Goal: Navigation & Orientation: Find specific page/section

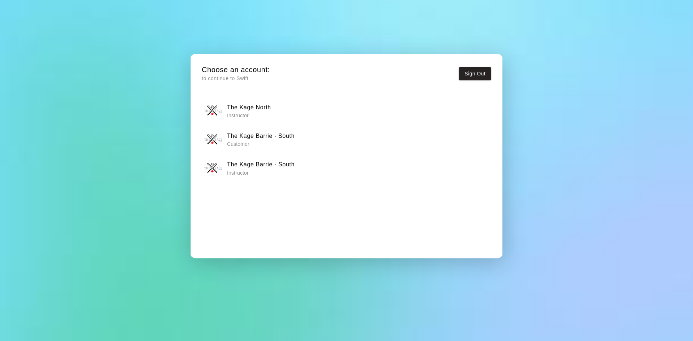
click at [290, 168] on h6 "The Kage Barrie - South" at bounding box center [260, 164] width 67 height 9
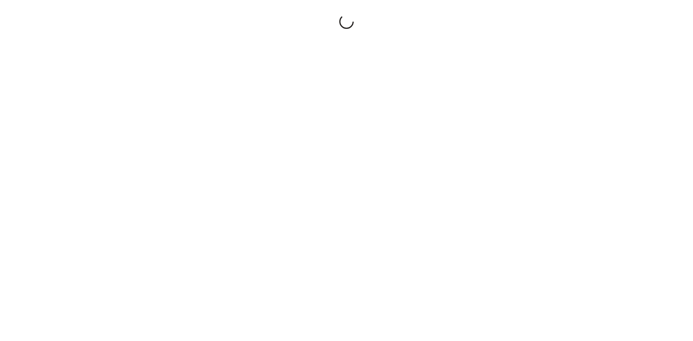
click at [290, 168] on div at bounding box center [346, 170] width 693 height 341
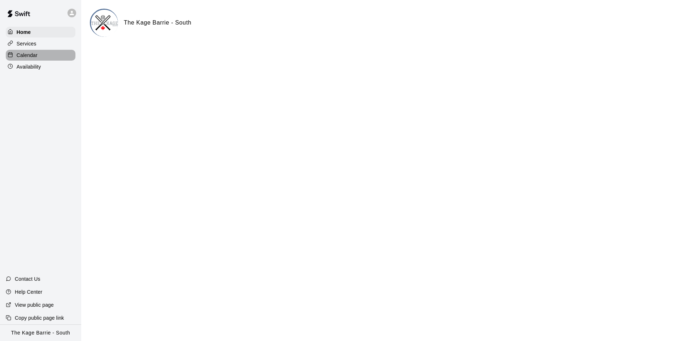
click at [29, 54] on p "Calendar" at bounding box center [27, 55] width 21 height 7
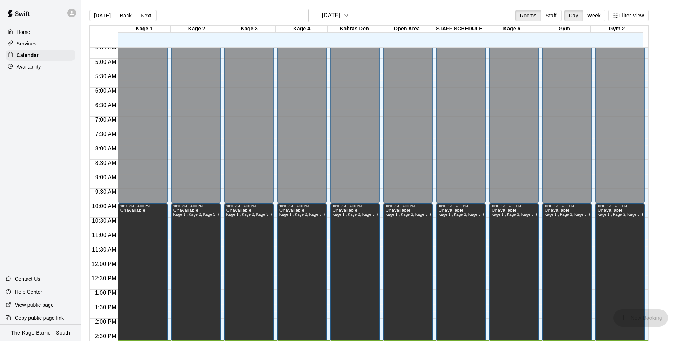
scroll to position [9, 0]
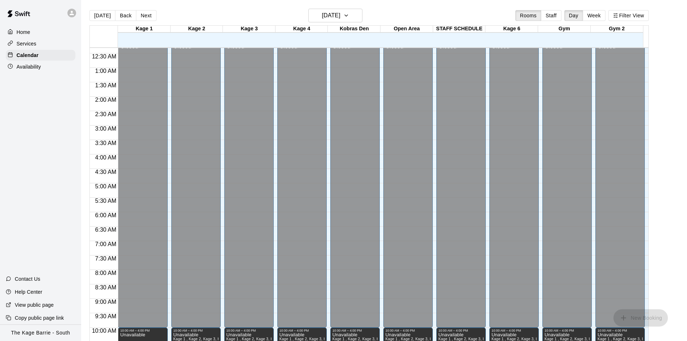
drag, startPoint x: 137, startPoint y: 14, endPoint x: 141, endPoint y: 18, distance: 5.1
click at [139, 16] on button "Next" at bounding box center [146, 15] width 20 height 11
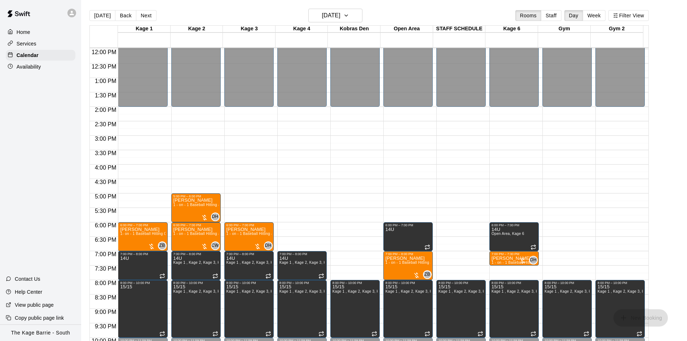
scroll to position [392, 0]
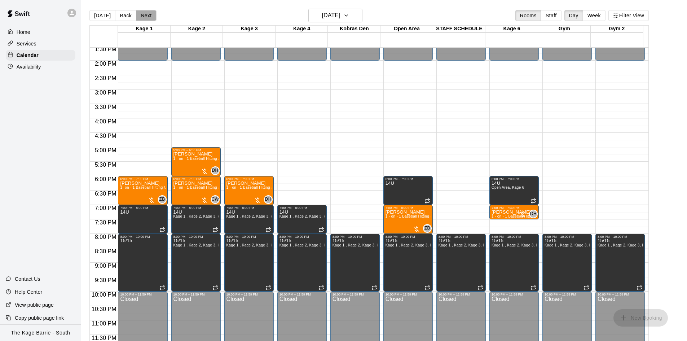
click at [146, 16] on button "Next" at bounding box center [146, 15] width 20 height 11
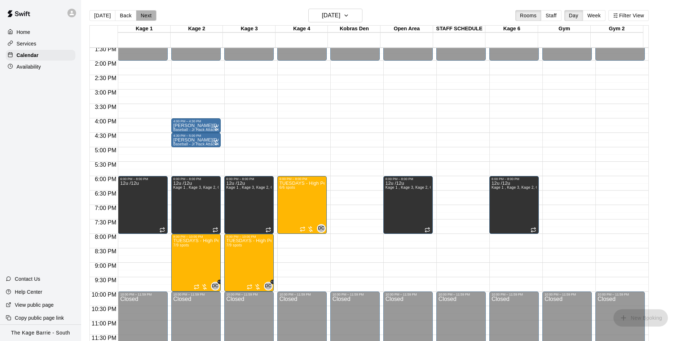
click at [144, 17] on button "Next" at bounding box center [146, 15] width 20 height 11
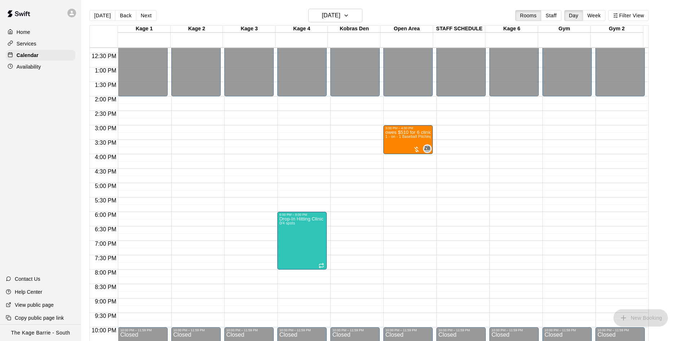
scroll to position [356, 0]
click at [146, 14] on button "Next" at bounding box center [146, 15] width 20 height 11
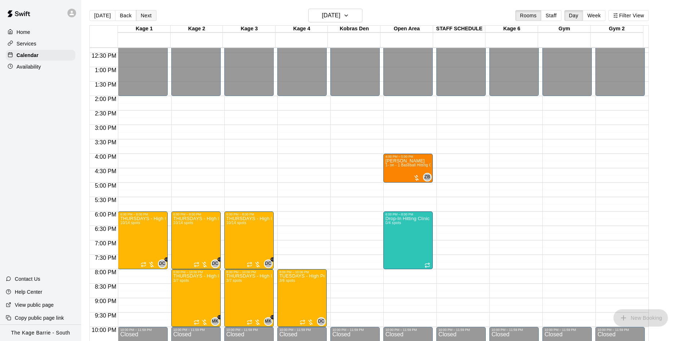
click at [142, 19] on button "Next" at bounding box center [146, 15] width 20 height 11
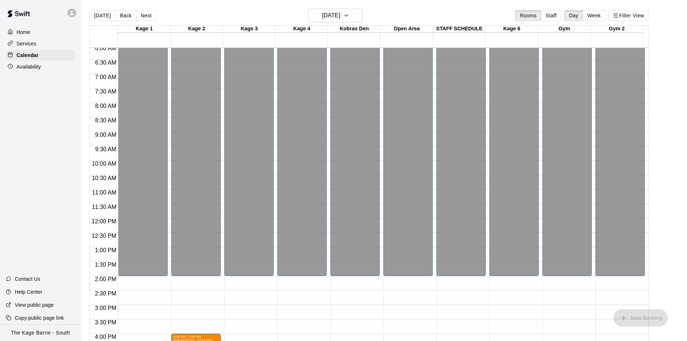
scroll to position [176, 0]
click at [148, 16] on button "Next" at bounding box center [146, 15] width 20 height 11
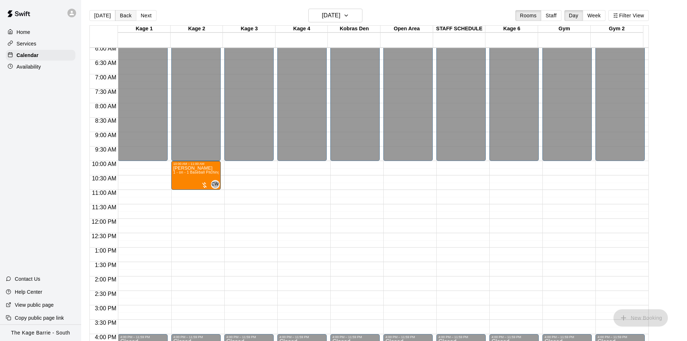
click at [123, 16] on button "Back" at bounding box center [125, 15] width 21 height 11
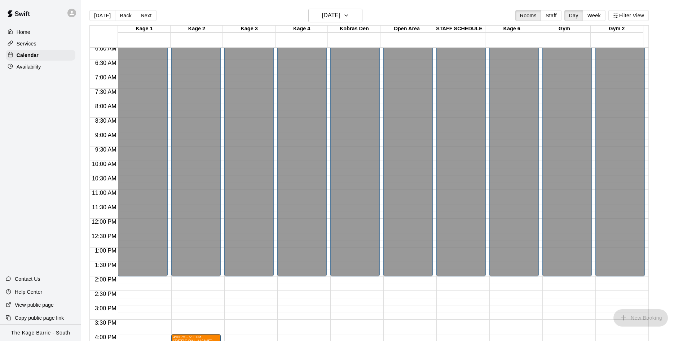
click at [73, 14] on icon at bounding box center [72, 13] width 6 height 6
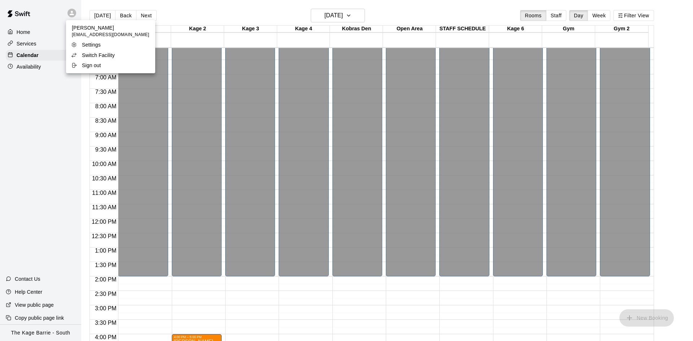
click at [89, 56] on p "Switch Facility" at bounding box center [98, 55] width 33 height 7
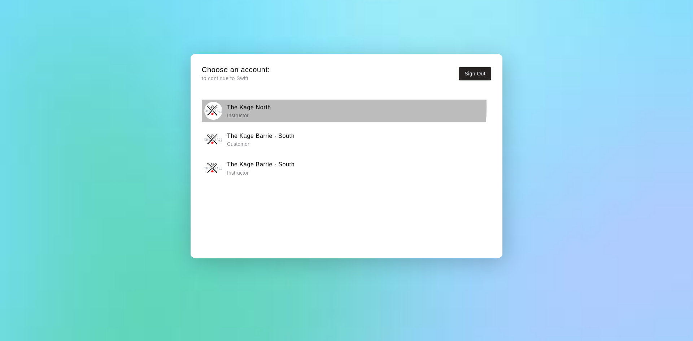
click at [256, 108] on h6 "The Kage North" at bounding box center [249, 107] width 44 height 9
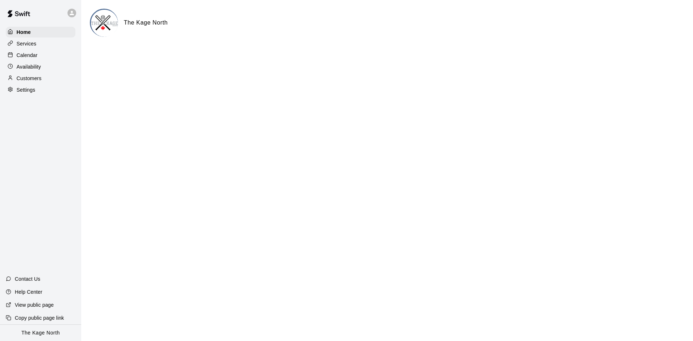
click at [52, 77] on div "Customers" at bounding box center [41, 78] width 70 height 11
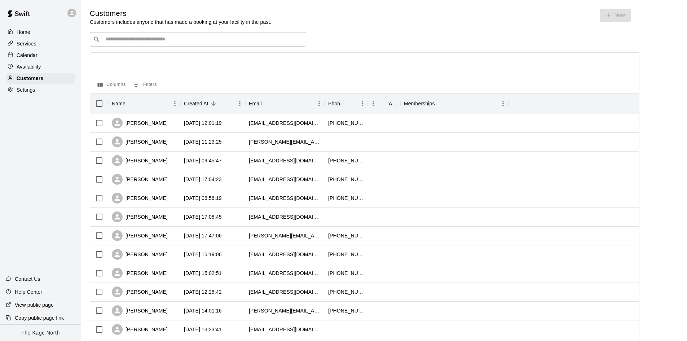
click at [49, 69] on div "Availability" at bounding box center [41, 66] width 70 height 11
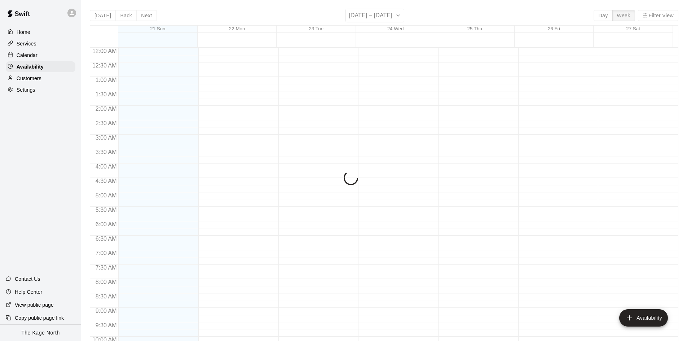
scroll to position [392, 0]
click at [42, 59] on div "Calendar" at bounding box center [41, 55] width 70 height 11
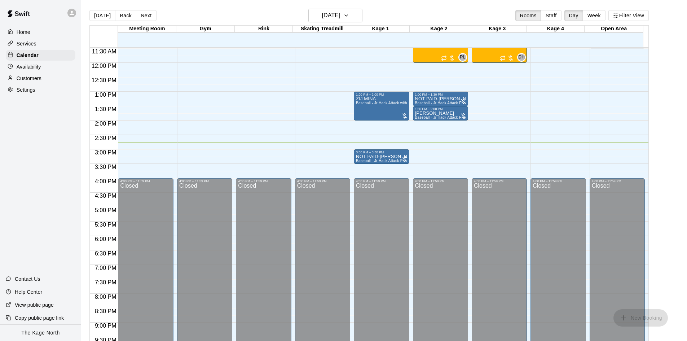
scroll to position [225, 0]
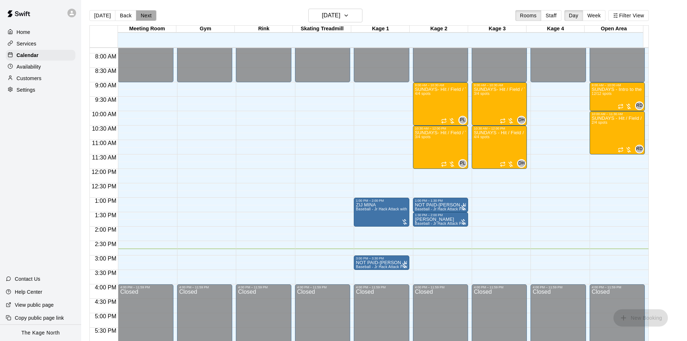
click at [147, 18] on button "Next" at bounding box center [146, 15] width 20 height 11
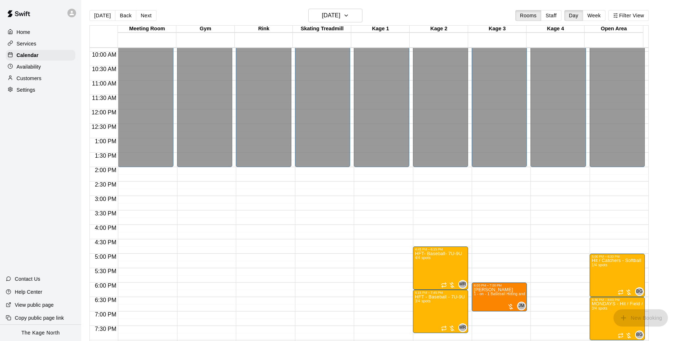
scroll to position [334, 0]
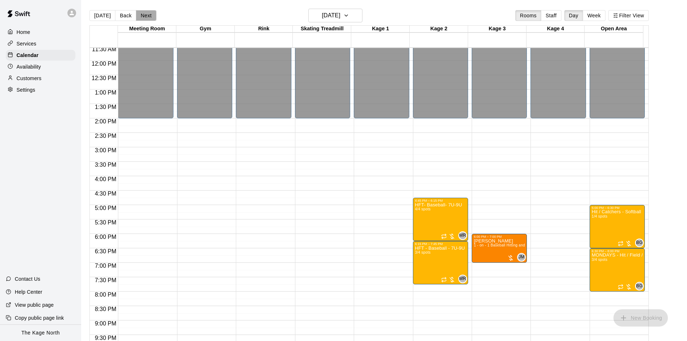
click at [143, 14] on button "Next" at bounding box center [146, 15] width 20 height 11
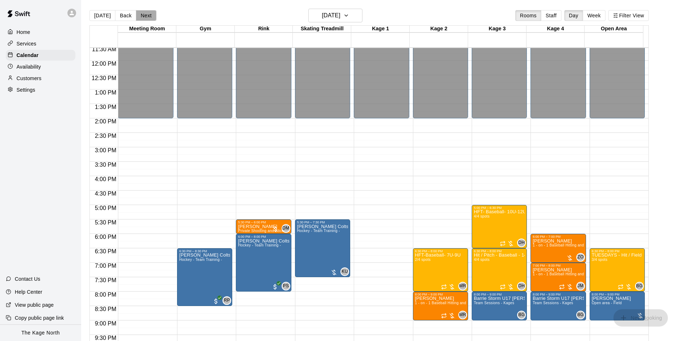
click at [140, 14] on button "Next" at bounding box center [146, 15] width 20 height 11
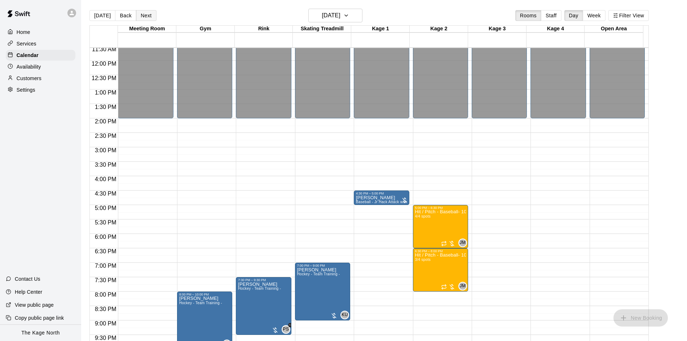
click at [144, 20] on button "Next" at bounding box center [146, 15] width 20 height 11
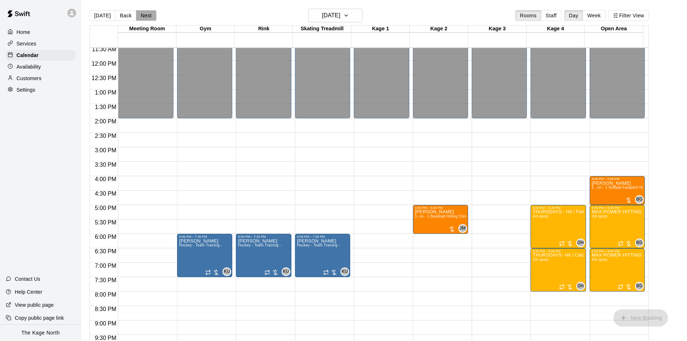
click at [145, 14] on button "Next" at bounding box center [146, 15] width 20 height 11
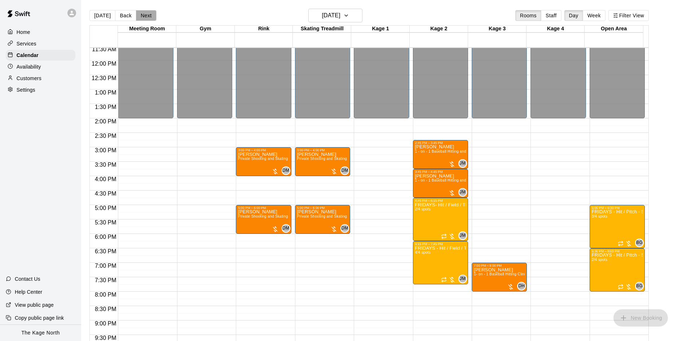
click at [145, 15] on button "Next" at bounding box center [146, 15] width 20 height 11
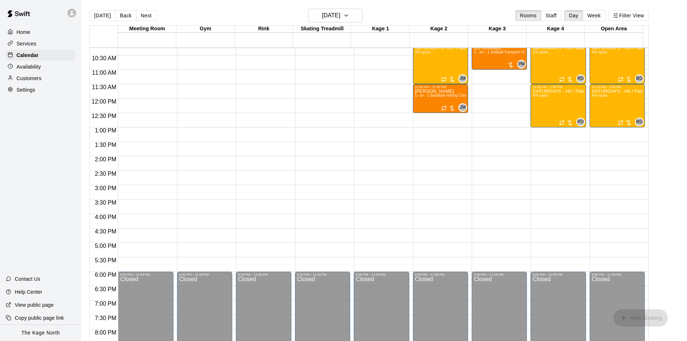
scroll to position [225, 0]
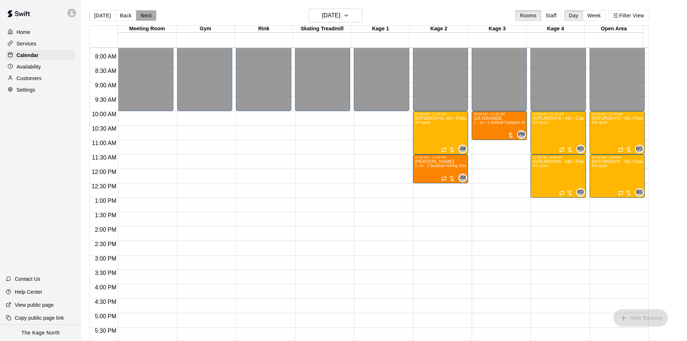
click at [151, 15] on button "Next" at bounding box center [146, 15] width 20 height 11
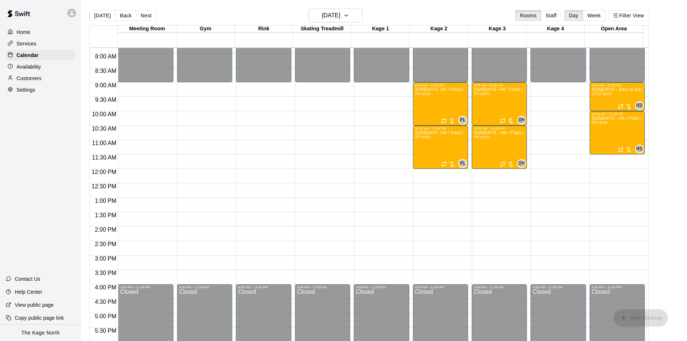
click at [145, 16] on button "Next" at bounding box center [146, 15] width 20 height 11
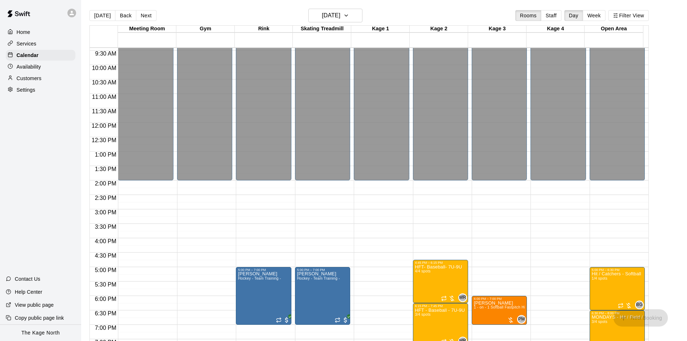
scroll to position [370, 0]
